Goal: Contribute content: Contribute content

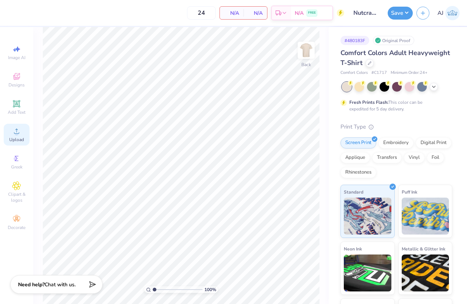
click at [22, 138] on span "Upload" at bounding box center [16, 139] width 15 height 6
click at [18, 139] on span "Upload" at bounding box center [16, 139] width 15 height 6
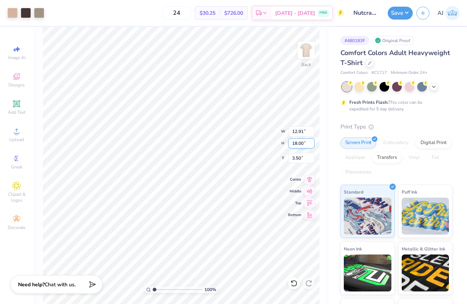
click at [301, 140] on input "18.00" at bounding box center [301, 143] width 27 height 10
click at [300, 139] on input "18.00" at bounding box center [301, 143] width 27 height 10
type input "12"
type input "8.61"
type input "12.00"
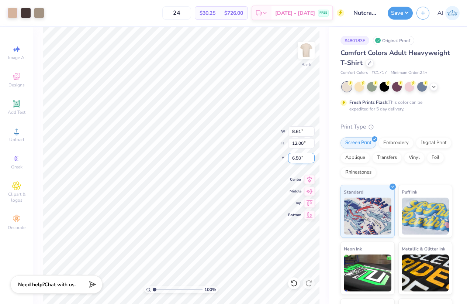
click at [300, 158] on input "6.50" at bounding box center [301, 158] width 27 height 10
type input "3.00"
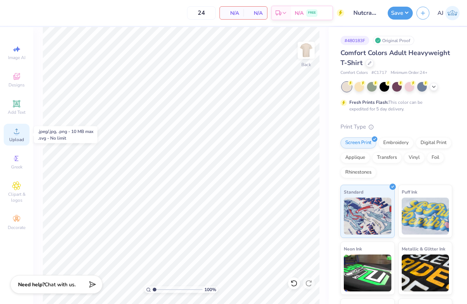
click at [17, 135] on circle at bounding box center [16, 133] width 4 height 4
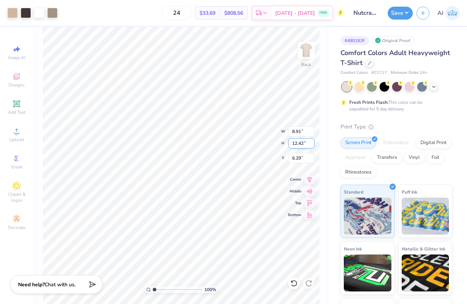
click at [298, 142] on input "12.42" at bounding box center [301, 143] width 27 height 10
type input "12"
type input "8.61"
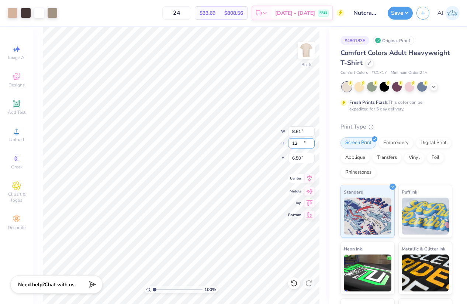
type input "12.00"
click at [293, 156] on input "6.50" at bounding box center [301, 158] width 27 height 10
click at [408, 13] on button "Save" at bounding box center [400, 12] width 25 height 13
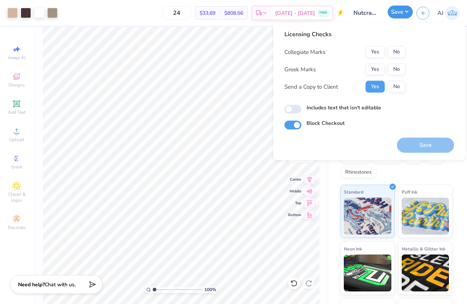
type input "3.00"
click at [396, 69] on button "No" at bounding box center [397, 69] width 18 height 12
click at [396, 54] on button "No" at bounding box center [397, 52] width 18 height 12
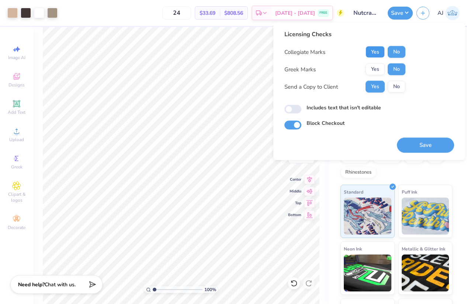
click at [379, 49] on button "Yes" at bounding box center [375, 52] width 19 height 12
click at [295, 109] on input "Includes text that isn't editable" at bounding box center [292, 109] width 17 height 9
checkbox input "true"
click at [417, 144] on button "Save" at bounding box center [425, 145] width 57 height 15
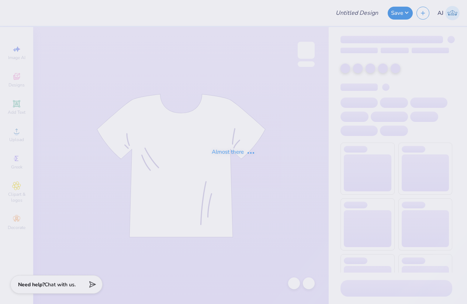
type input "Merch"
